Goal: Task Accomplishment & Management: Use online tool/utility

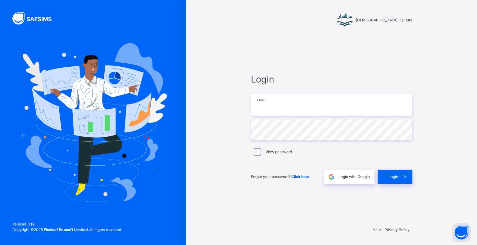
click at [292, 109] on input "email" at bounding box center [331, 105] width 161 height 22
type input "**********"
click at [393, 178] on span "Login" at bounding box center [393, 177] width 10 height 6
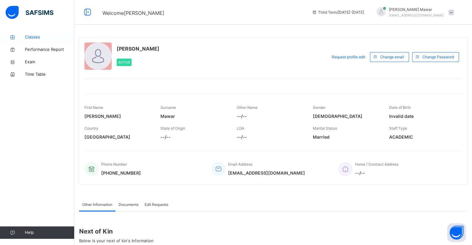
click at [37, 42] on link "Classes" at bounding box center [37, 37] width 74 height 12
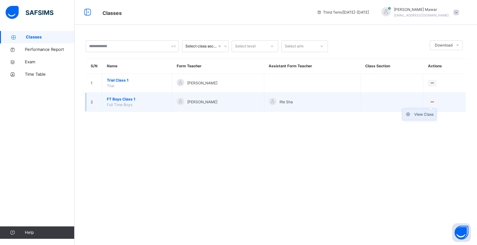
click at [424, 115] on div "View Class" at bounding box center [423, 114] width 19 height 6
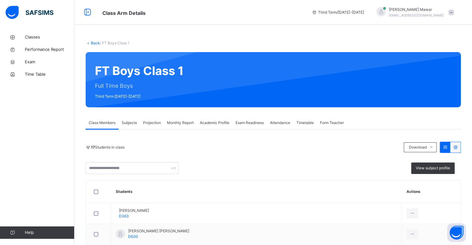
click at [153, 118] on div "Projection" at bounding box center [152, 123] width 24 height 12
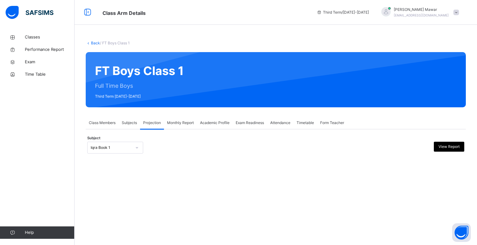
click at [138, 144] on div at bounding box center [137, 148] width 11 height 10
drag, startPoint x: 138, startPoint y: 144, endPoint x: 132, endPoint y: 138, distance: 7.7
click at [132, 138] on div "**********" at bounding box center [276, 144] width 380 height 30
click at [132, 143] on div at bounding box center [137, 148] width 11 height 10
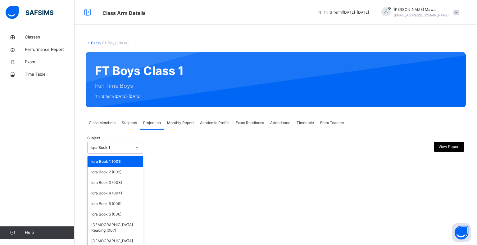
click at [132, 144] on div at bounding box center [137, 148] width 11 height 10
click at [132, 236] on div "[DEMOGRAPHIC_DATA] Memorisation (008)" at bounding box center [115, 244] width 55 height 16
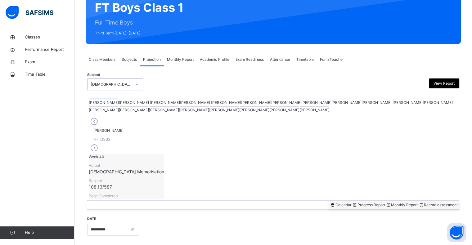
scroll to position [65, 0]
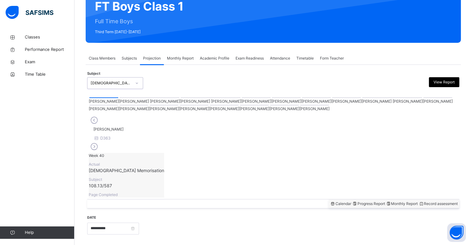
click at [423, 97] on div "[PERSON_NAME]" at bounding box center [438, 100] width 30 height 7
click at [362, 98] on div at bounding box center [392, 97] width 60 height 1
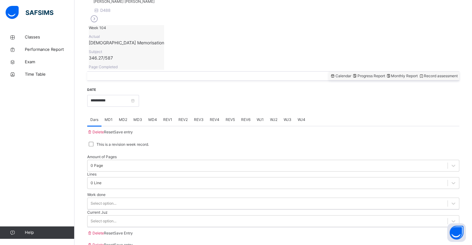
scroll to position [221, 0]
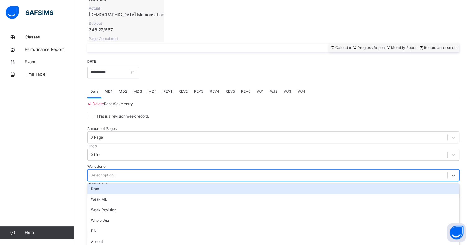
click at [133, 170] on div "Select option..." at bounding box center [268, 175] width 360 height 10
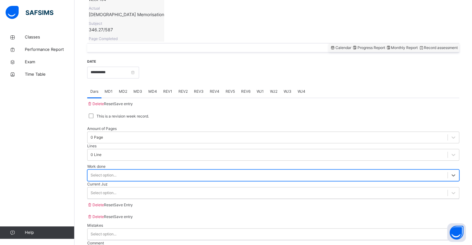
click at [133, 170] on div "Select option..." at bounding box center [268, 175] width 360 height 10
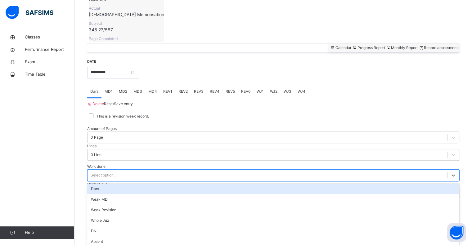
click at [133, 170] on div "Select option..." at bounding box center [268, 175] width 360 height 10
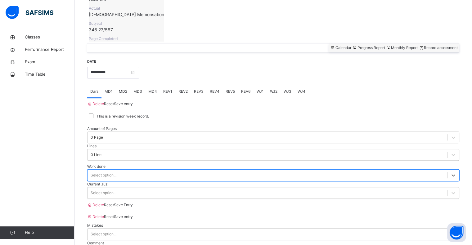
click at [133, 170] on div "Select option..." at bounding box center [268, 175] width 360 height 10
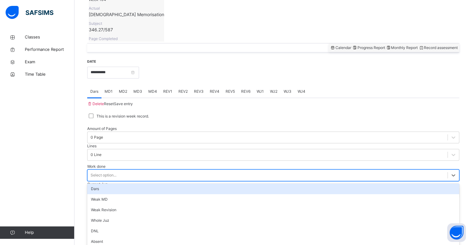
click at [133, 170] on div "Select option..." at bounding box center [268, 175] width 360 height 10
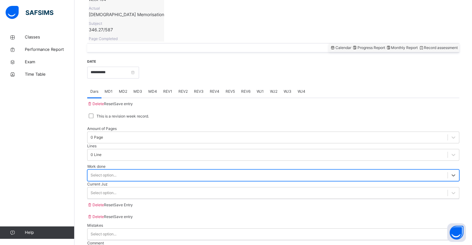
click at [133, 170] on div "Select option..." at bounding box center [268, 175] width 360 height 10
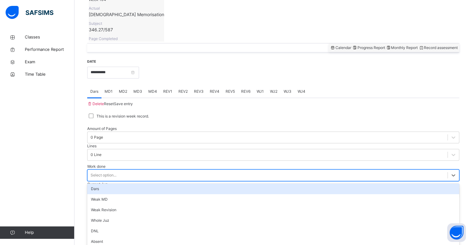
click at [133, 170] on div "Select option..." at bounding box center [268, 175] width 360 height 10
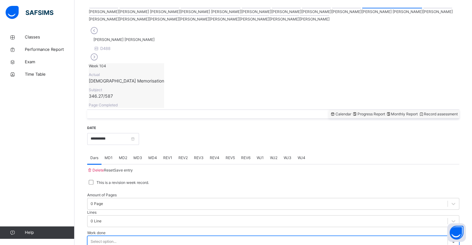
scroll to position [151, 0]
